Goal: Find specific page/section: Find specific page/section

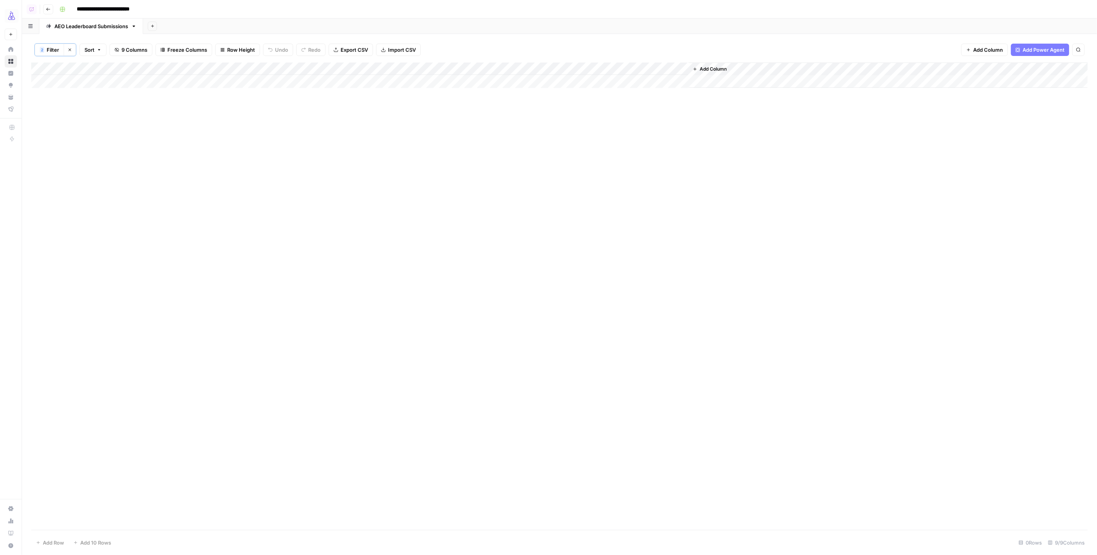
click at [47, 45] on button "2 Filter" at bounding box center [49, 50] width 29 height 12
type input "Submission"
type input "Organic Traffic"
click at [762, 152] on div "Add Column" at bounding box center [559, 295] width 1056 height 467
click at [543, 33] on div "Add Sheet" at bounding box center [620, 26] width 954 height 15
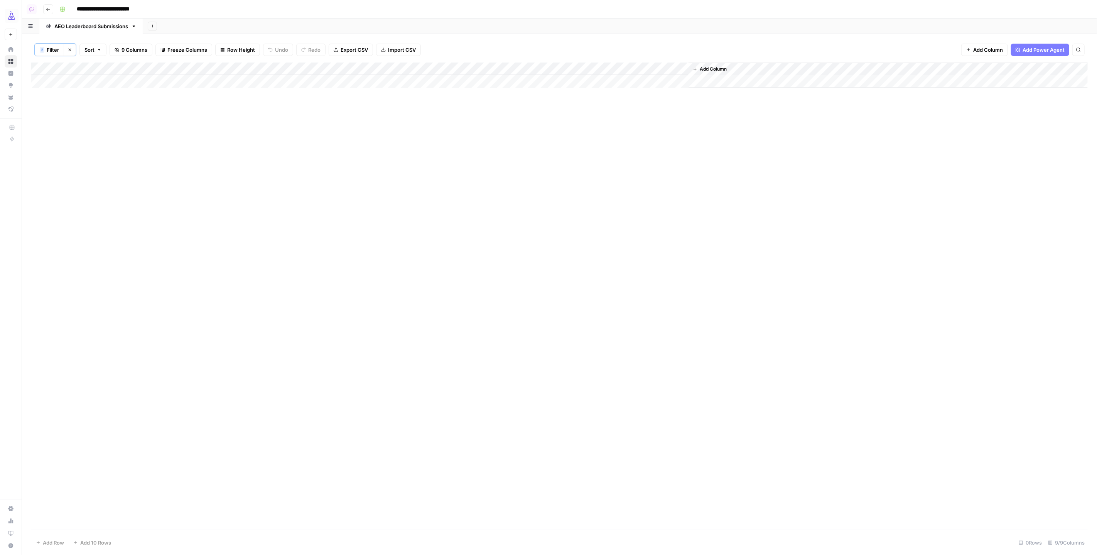
click at [52, 51] on span "Filter" at bounding box center [53, 50] width 12 height 8
type input "Submission"
type input "Organic Traffic"
click at [49, 139] on span "Save" at bounding box center [52, 142] width 11 height 7
click at [47, 7] on icon "button" at bounding box center [48, 9] width 5 height 5
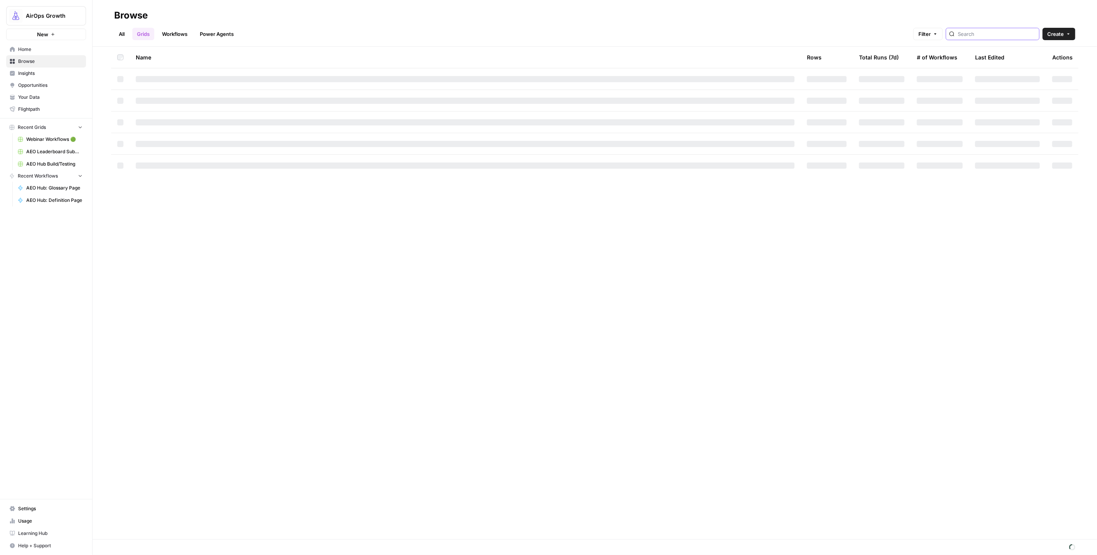
click at [985, 36] on input "search" at bounding box center [997, 34] width 78 height 8
type input "AEO"
click at [113, 26] on header "Browse All Grids Workflows Power Agents Filter AEO Create" at bounding box center [595, 23] width 1004 height 47
click at [116, 29] on link "All" at bounding box center [121, 34] width 15 height 12
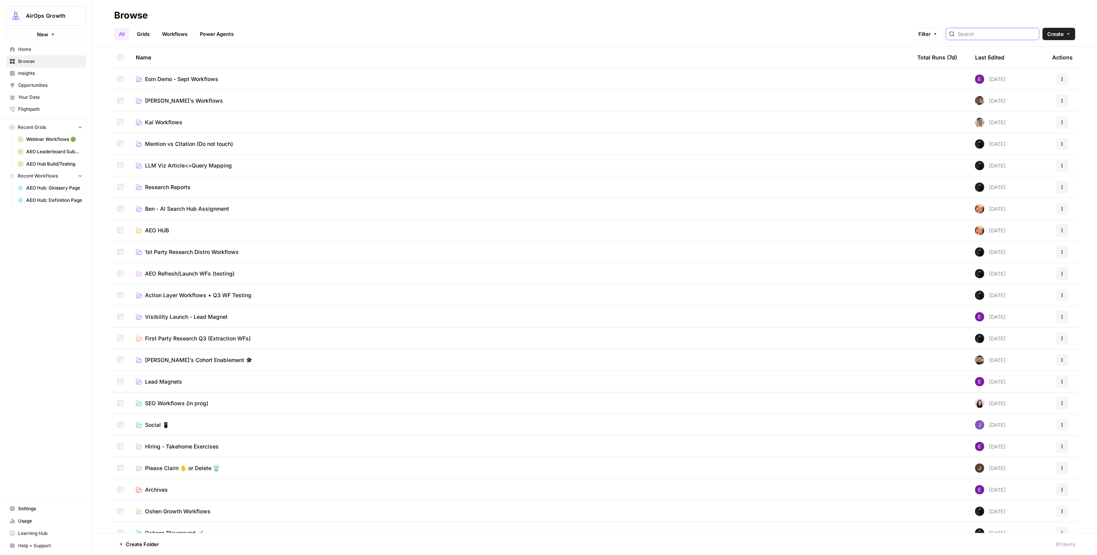
click at [987, 30] on input "search" at bounding box center [997, 34] width 78 height 8
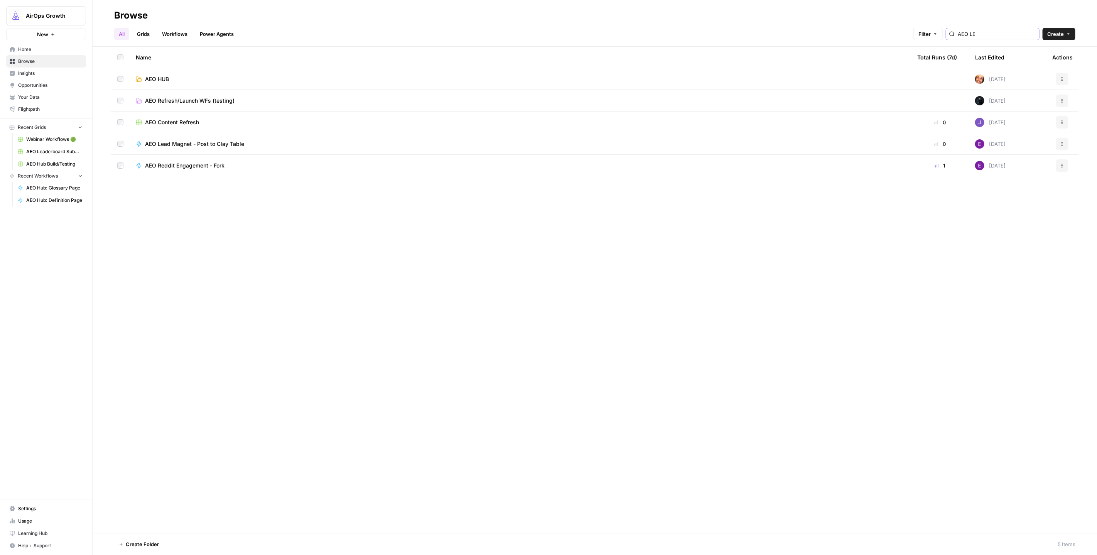
type input "AEO LEA"
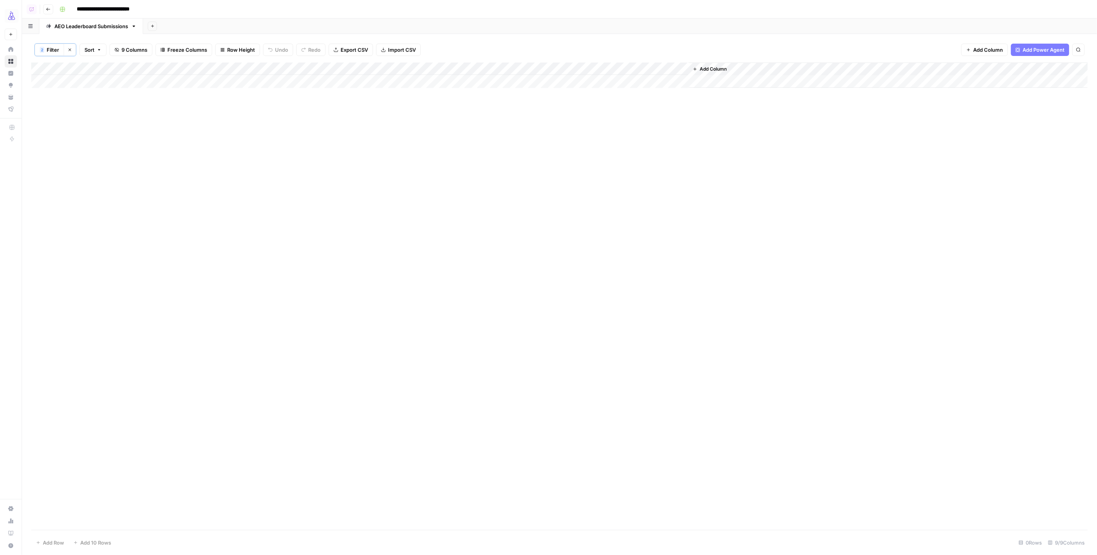
click at [43, 10] on button "Go back" at bounding box center [48, 9] width 10 height 10
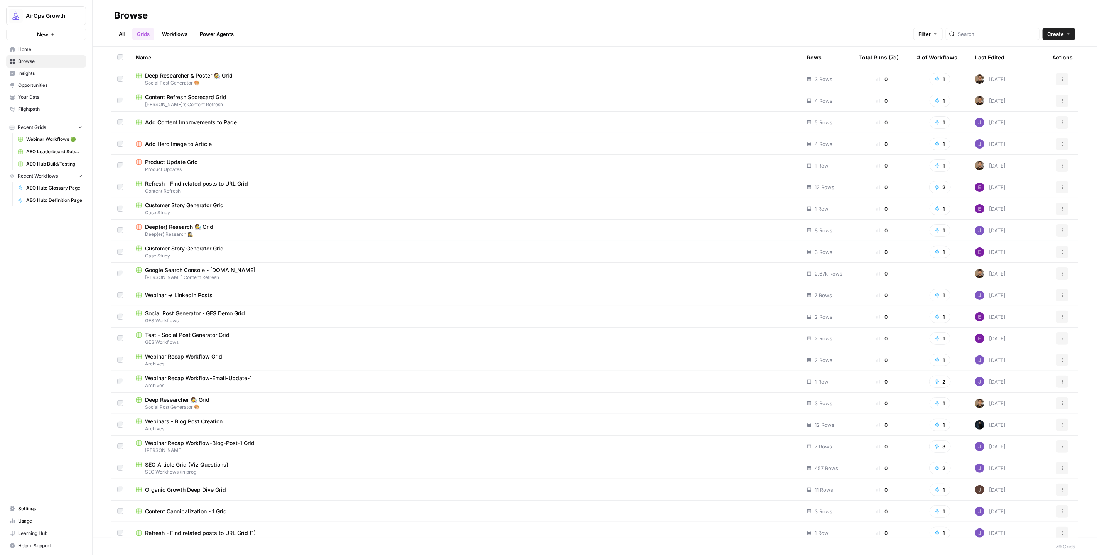
click at [123, 35] on link "All" at bounding box center [121, 34] width 15 height 12
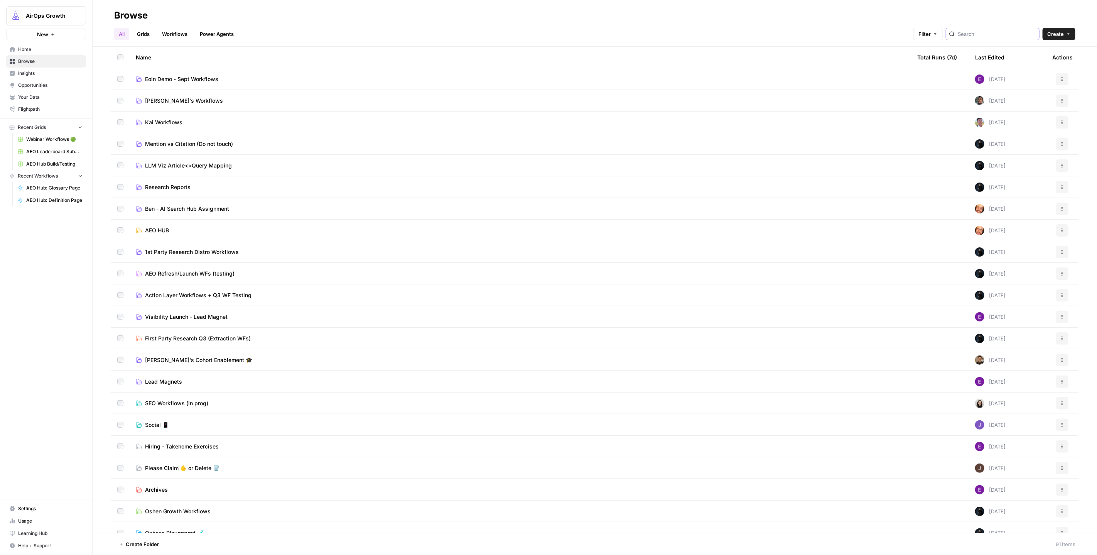
click at [1000, 33] on input "search" at bounding box center [997, 34] width 78 height 8
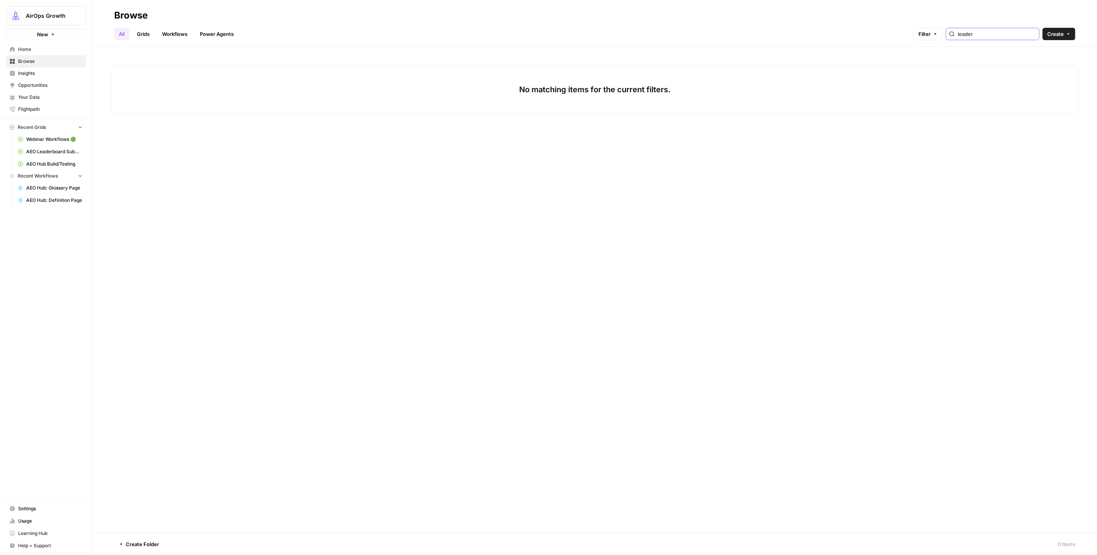
type input "leader"
click at [152, 37] on link "Grids" at bounding box center [143, 34] width 22 height 12
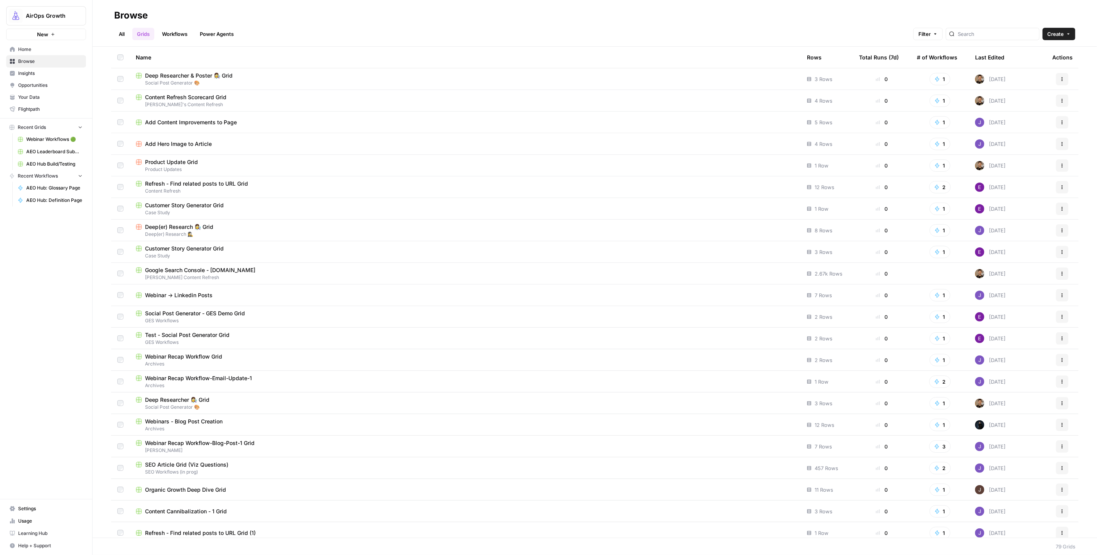
click at [176, 33] on link "Workflows" at bounding box center [174, 34] width 35 height 12
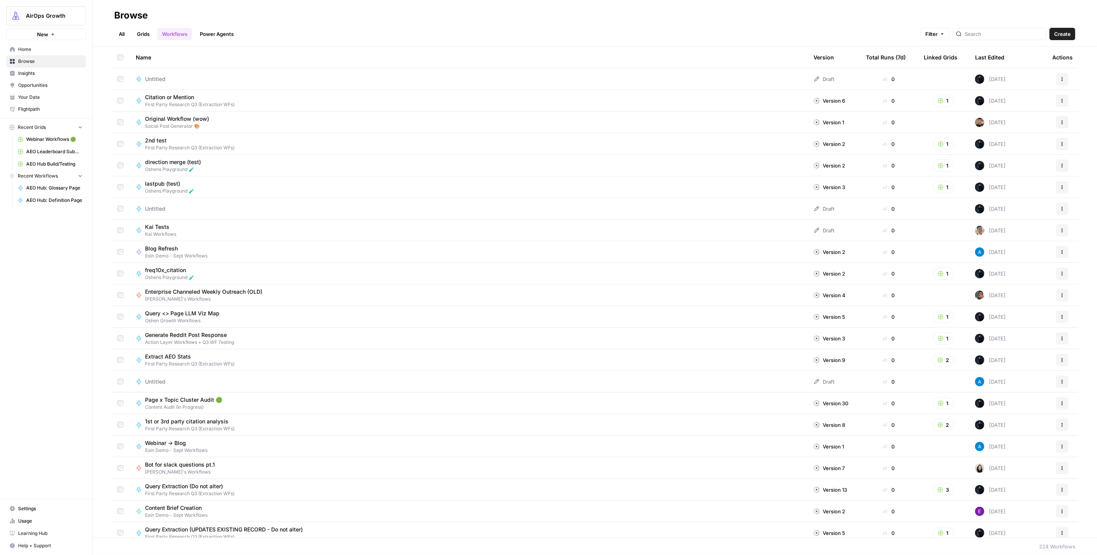
click at [213, 34] on link "Power Agents" at bounding box center [216, 34] width 43 height 12
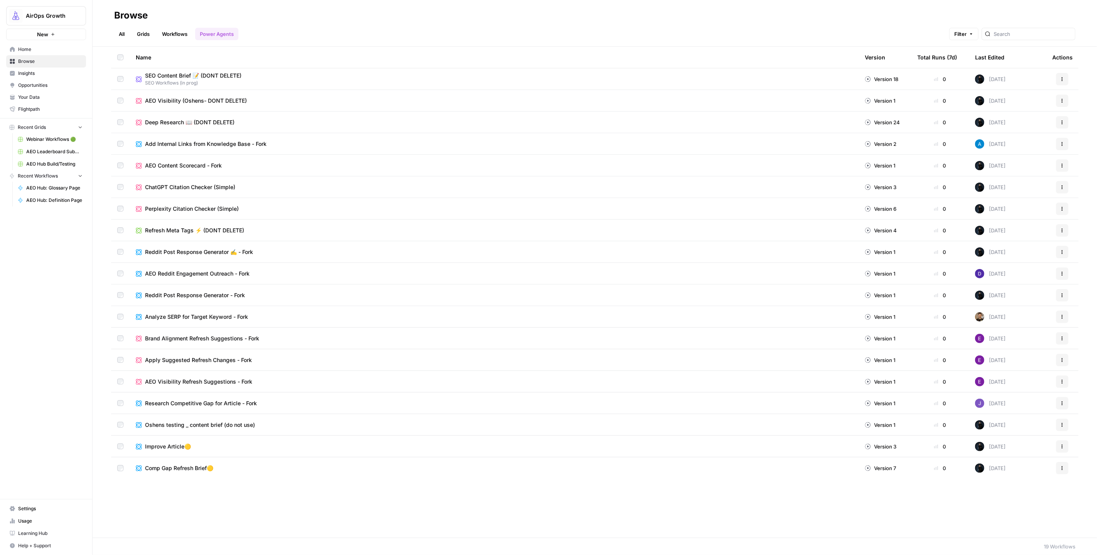
click at [174, 37] on link "Workflows" at bounding box center [174, 34] width 35 height 12
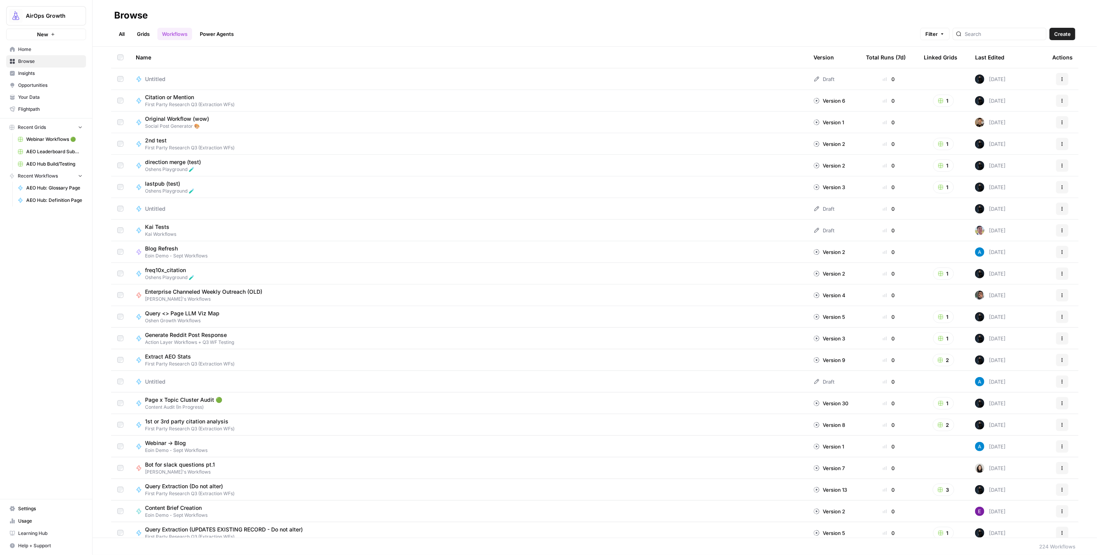
click at [146, 38] on link "Grids" at bounding box center [143, 34] width 22 height 12
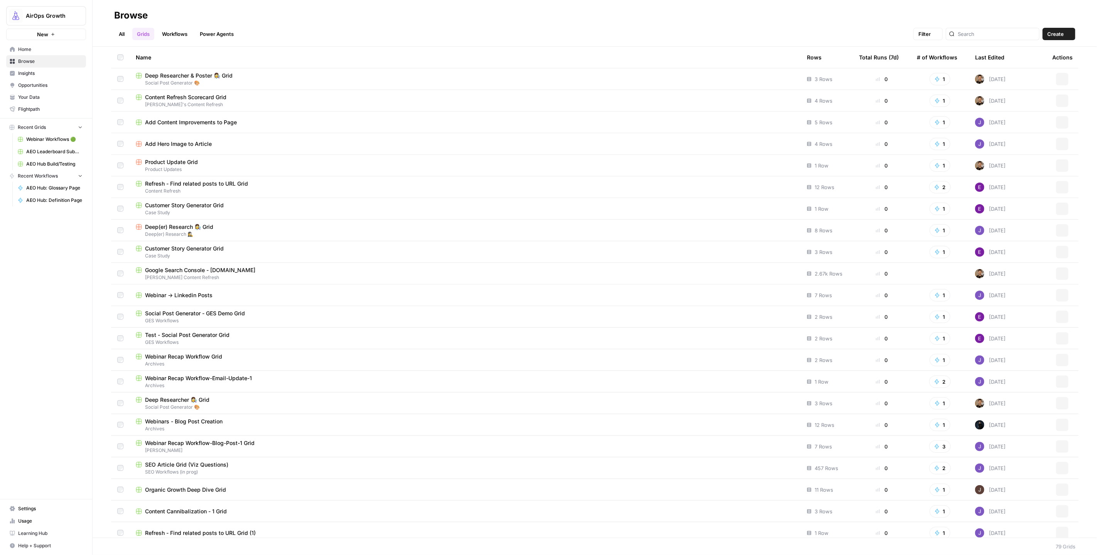
click at [124, 36] on link "All" at bounding box center [121, 34] width 15 height 12
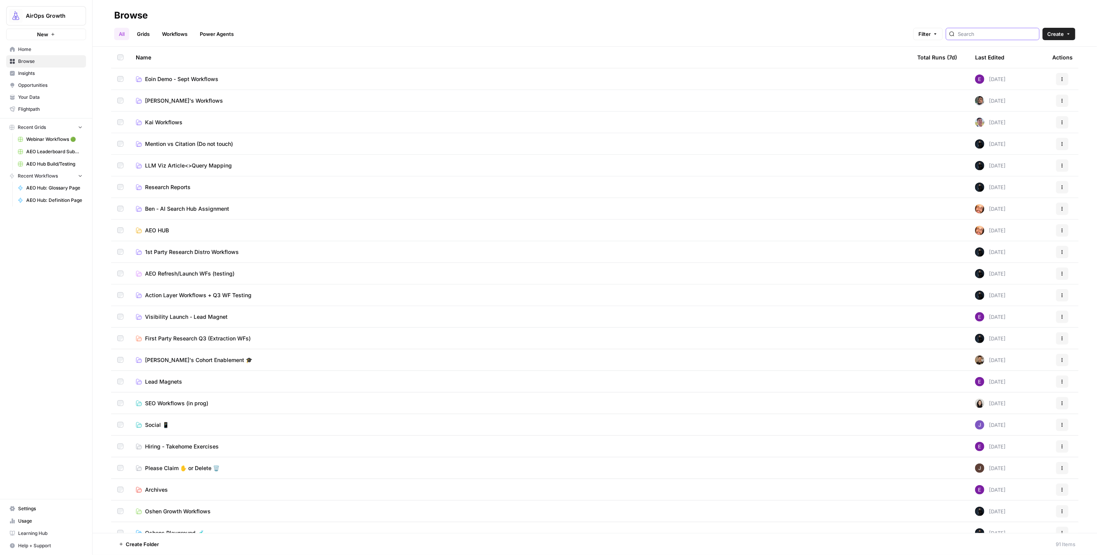
click at [1012, 37] on input "search" at bounding box center [997, 34] width 78 height 8
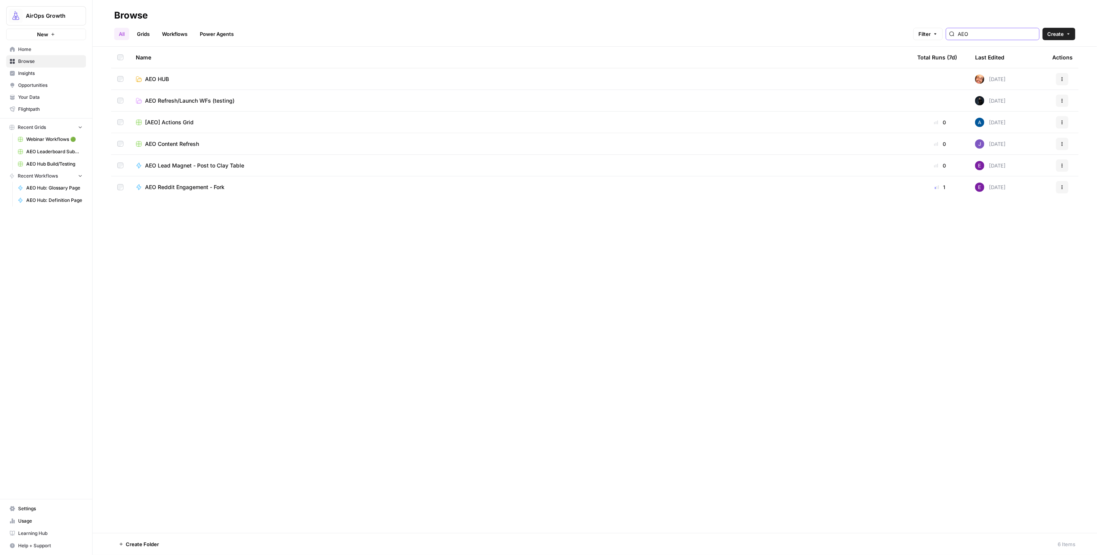
type input "AEO"
click at [168, 75] on span "AEO HUB" at bounding box center [157, 79] width 24 height 8
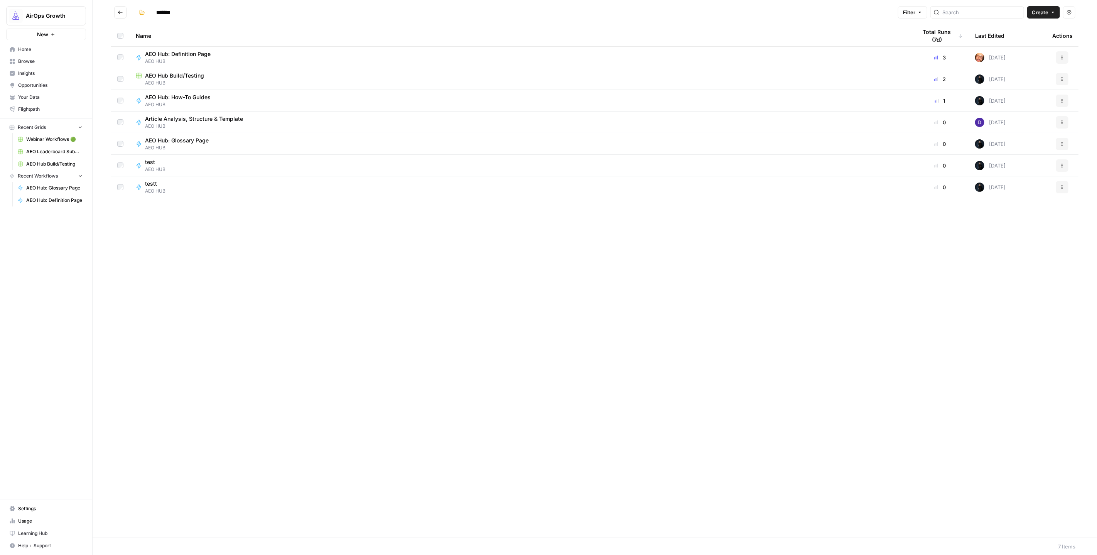
click at [122, 9] on button "Go back" at bounding box center [120, 12] width 12 height 12
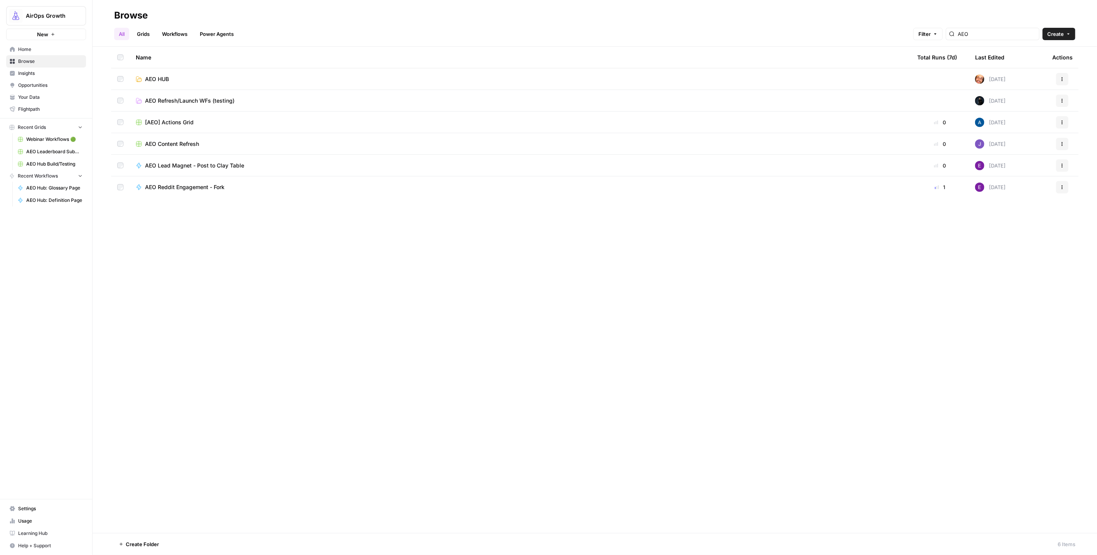
click at [176, 103] on span "AEO Refresh/Launch WFs (testing)" at bounding box center [189, 101] width 89 height 8
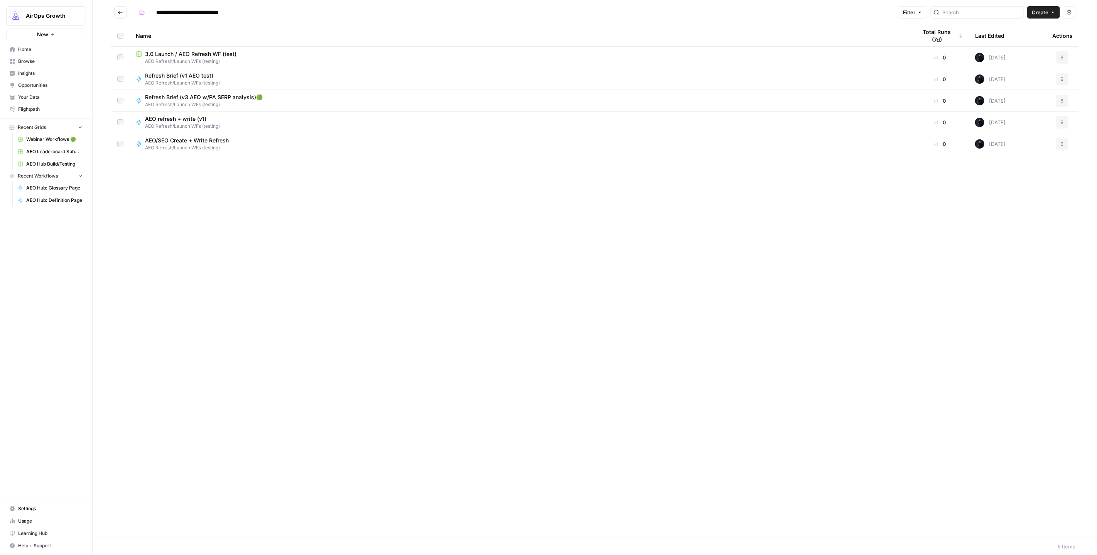
click at [114, 8] on button "Go back" at bounding box center [120, 12] width 12 height 12
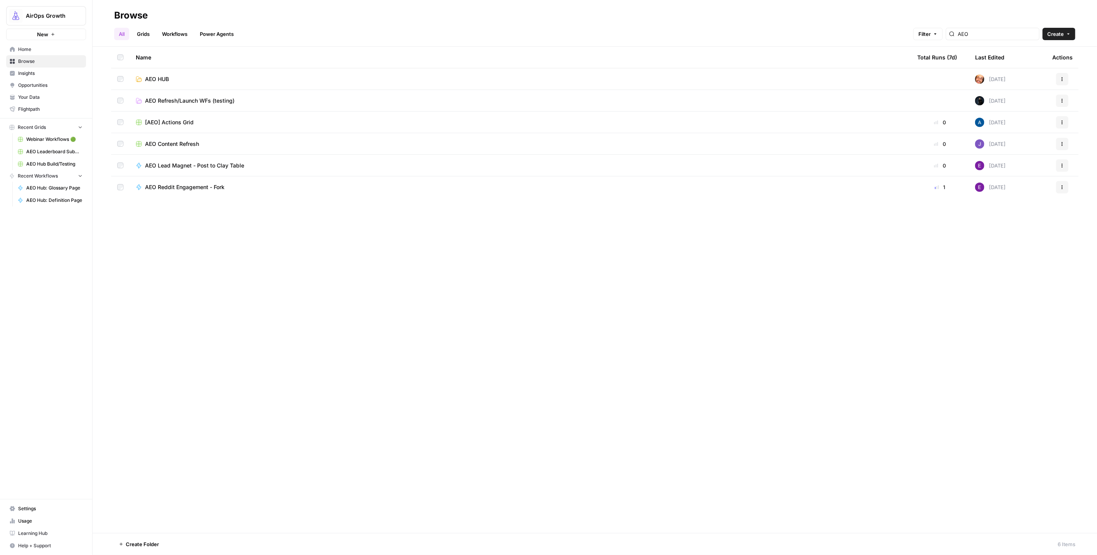
click at [145, 36] on link "Grids" at bounding box center [143, 34] width 22 height 12
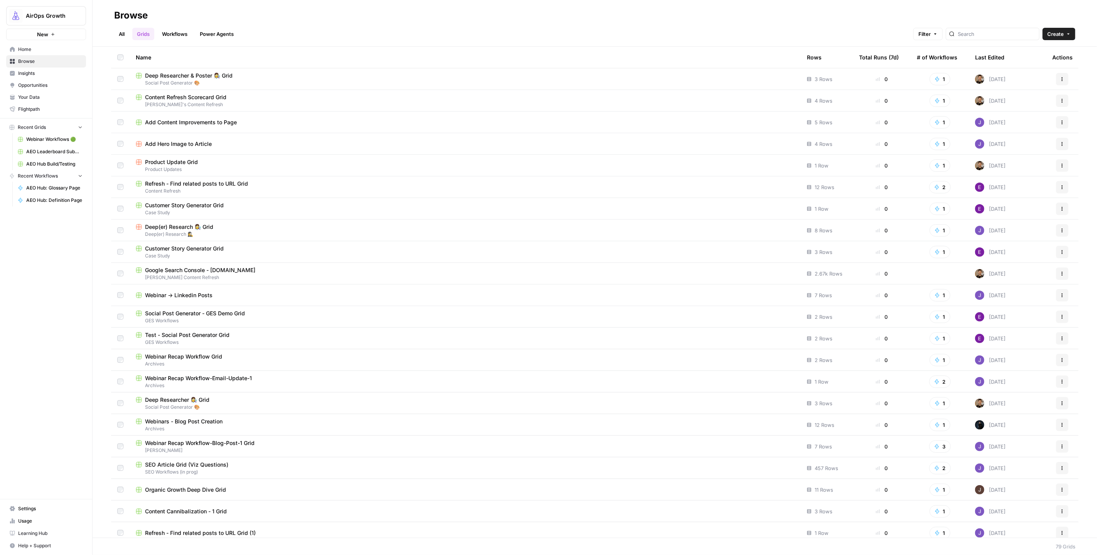
click at [1001, 29] on div at bounding box center [993, 34] width 94 height 12
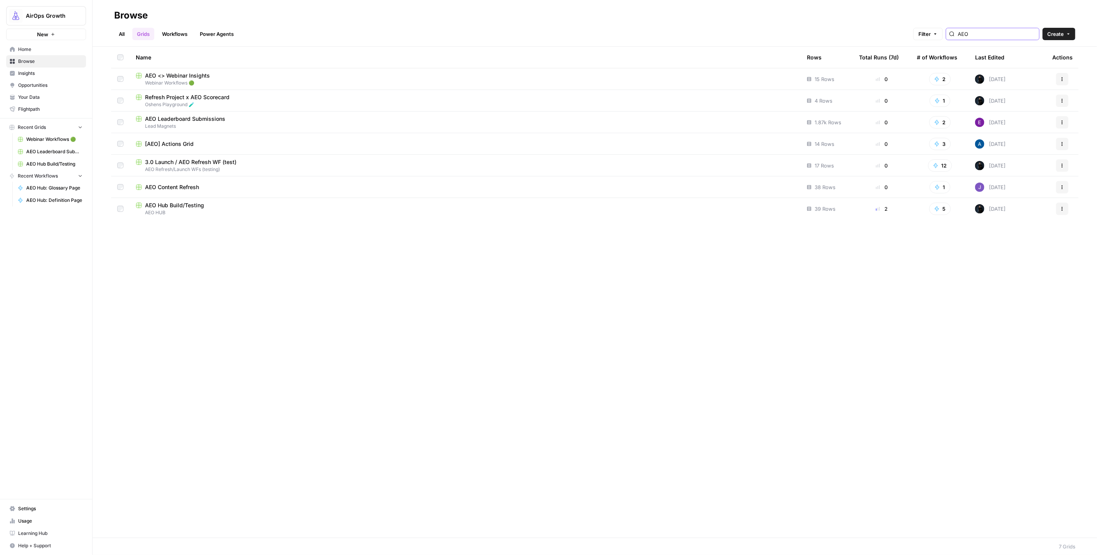
type input "AEO"
click at [177, 121] on span "AEO Leaderboard Submissions" at bounding box center [185, 119] width 80 height 8
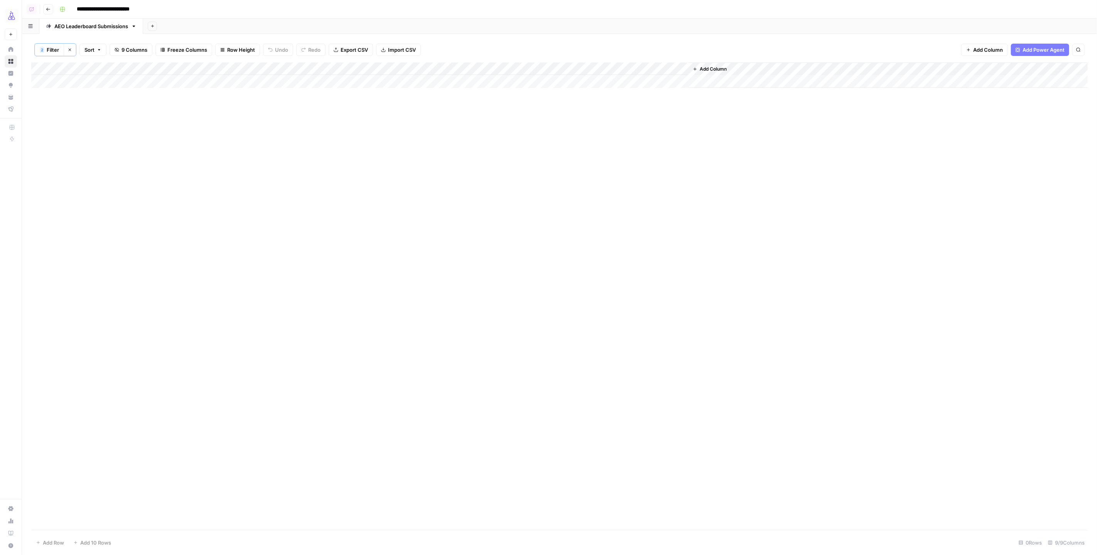
click at [174, 131] on div "Add Column" at bounding box center [559, 295] width 1056 height 467
